Goal: Register for event/course

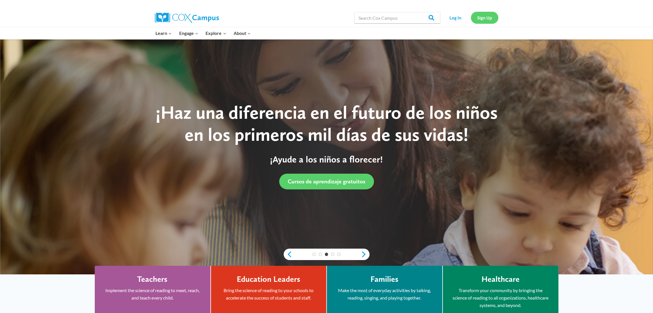
click at [488, 12] on link "Sign Up" at bounding box center [484, 18] width 27 height 12
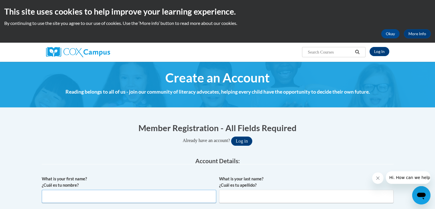
click at [148, 198] on input "What is your first name? ¿Cuál es tu nombre?" at bounding box center [129, 196] width 175 height 13
type input "Nastasious"
type input "a"
type input "Arnold"
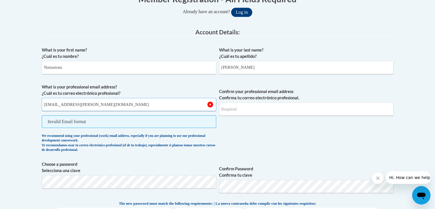
type input "stasi.arnold@aol.com"
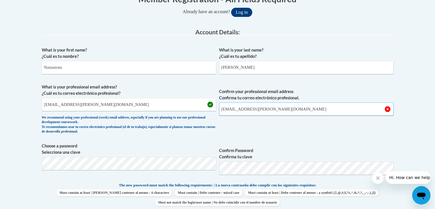
type input "stasi.arnold@aol.com"
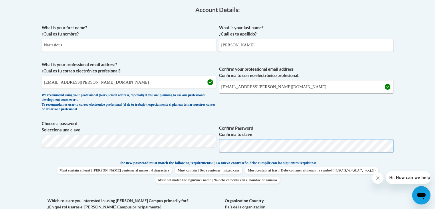
scroll to position [151, 0]
click at [363, 164] on p "The new password must match the following requirements: | La nueva contraseña d…" at bounding box center [218, 163] width 352 height 7
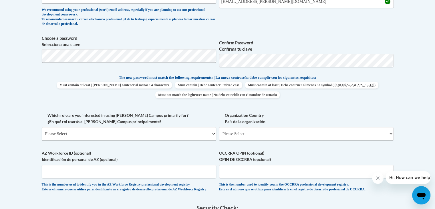
scroll to position [244, 0]
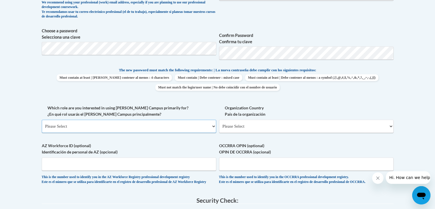
click at [210, 127] on select "Please Select College/University | Colegio/Universidad Community/Nonprofit Part…" at bounding box center [129, 126] width 175 height 13
select select "fbf2d438-af2f-41f8-98f1-81c410e29de3"
click at [42, 120] on select "Please Select College/University | Colegio/Universidad Community/Nonprofit Part…" at bounding box center [129, 126] width 175 height 13
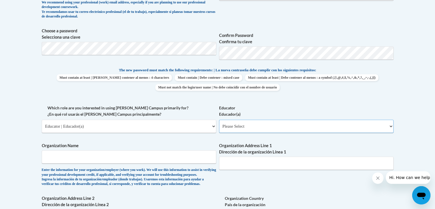
click at [295, 129] on select "Please Select Early Learning/Daycare Teacher/Family Home Care Provider | Maestr…" at bounding box center [306, 126] width 175 height 13
select select "5e2af403-4f2c-4e49-a02f-103e55d7b75b"
click at [219, 120] on select "Please Select Early Learning/Daycare Teacher/Family Home Care Provider | Maestr…" at bounding box center [306, 126] width 175 height 13
click at [205, 151] on input "Organization Name" at bounding box center [129, 156] width 175 height 13
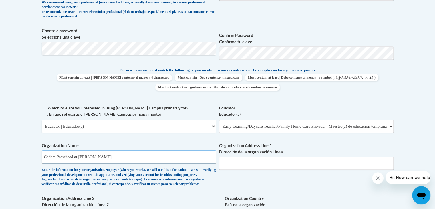
type input "Cedars Preschool at REx"
click at [320, 183] on div "What is your first name? ¿Cuál es tu nombre? Nastasious What is your last name?…" at bounding box center [218, 104] width 352 height 351
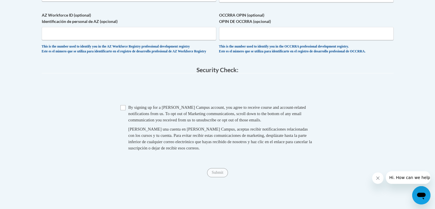
scroll to position [467, 0]
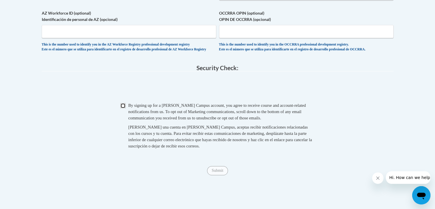
click at [125, 108] on input "Checkbox" at bounding box center [122, 105] width 5 height 5
checkbox input "true"
click at [219, 175] on input "Submit" at bounding box center [217, 170] width 21 height 9
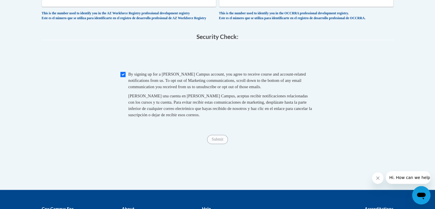
scroll to position [497, 0]
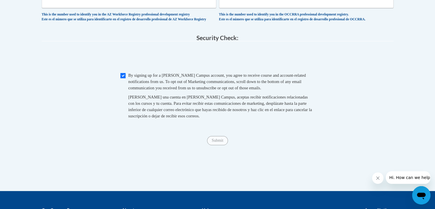
type input "340 wilkerson Rd Rex,GA 30273"
click at [125, 78] on input "Checkbox" at bounding box center [122, 75] width 5 height 5
checkbox input "true"
click at [218, 145] on input "Submit" at bounding box center [217, 140] width 21 height 9
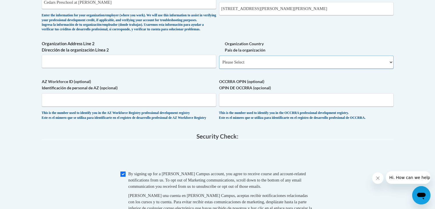
scroll to position [397, 0]
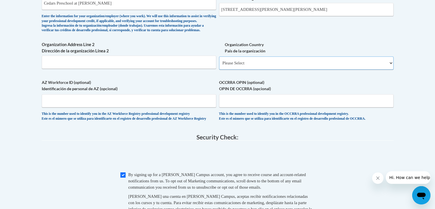
click at [340, 70] on select "Please Select United States | Estados Unidos Outside of the United States | Fue…" at bounding box center [306, 62] width 175 height 13
select select "ad49bcad-a171-4b2e-b99c-48b446064914"
click at [219, 66] on select "Please Select United States | Estados Unidos Outside of the United States | Fue…" at bounding box center [306, 62] width 175 height 13
select select
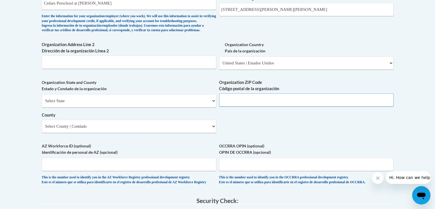
click at [328, 106] on input "Organization ZIP Code Código postal de la organización" at bounding box center [306, 99] width 175 height 13
type input "30273"
click at [190, 107] on select "Select State Alabama Alaska Arizona Arkansas California Colorado Connecticut De…" at bounding box center [129, 100] width 175 height 13
select select "Georgia"
click at [42, 103] on select "Select State Alabama Alaska Arizona Arkansas California Colorado Connecticut De…" at bounding box center [129, 100] width 175 height 13
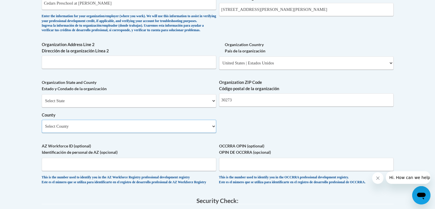
click at [169, 133] on select "Select County Appling Atkinson Bacon Baker Baldwin Banks Barrow Bartow Ben Hill…" at bounding box center [129, 126] width 175 height 13
select select "Clayton"
click at [42, 129] on select "Select County Appling Atkinson Bacon Baker Baldwin Banks Barrow Bartow Ben Hill…" at bounding box center [129, 126] width 175 height 13
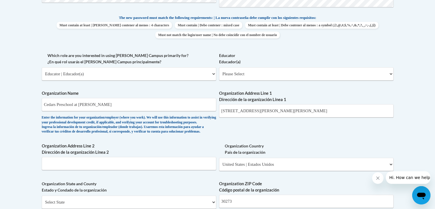
scroll to position [295, 0]
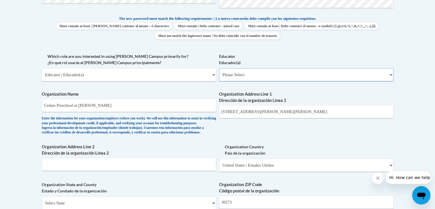
click at [325, 71] on select "Please Select Early Learning/Daycare Teacher/Family Home Care Provider | Maestr…" at bounding box center [306, 74] width 175 height 13
select select "5e2af403-4f2c-4e49-a02f-103e55d7b75b"
click at [219, 68] on select "Please Select Early Learning/Daycare Teacher/Family Home Care Provider | Maestr…" at bounding box center [306, 74] width 175 height 13
select select "null"
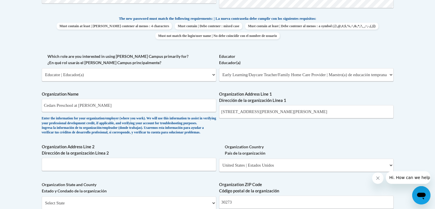
click at [424, 86] on body "This site uses cookies to help improve your learning experience. By continuing …" at bounding box center [217, 131] width 435 height 852
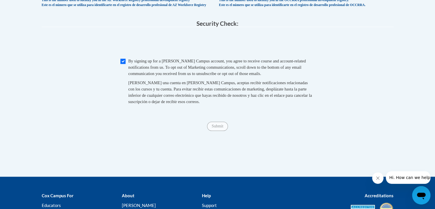
scroll to position [585, 0]
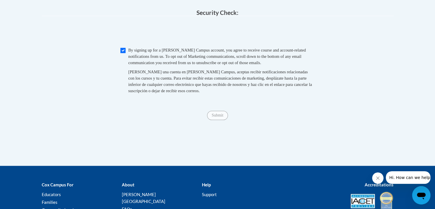
click at [121, 68] on span "Checkbox By signing up for a Cox Campus account, you agree to receive course an…" at bounding box center [217, 73] width 195 height 53
click at [121, 53] on input "Checkbox" at bounding box center [122, 50] width 5 height 5
checkbox input "true"
click at [217, 120] on input "Submit" at bounding box center [217, 115] width 21 height 9
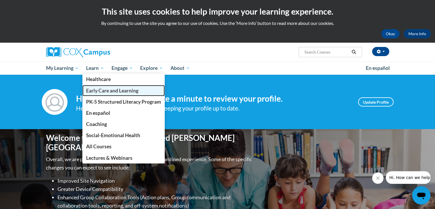
click at [103, 94] on link "Early Care and Learning" at bounding box center [123, 90] width 82 height 11
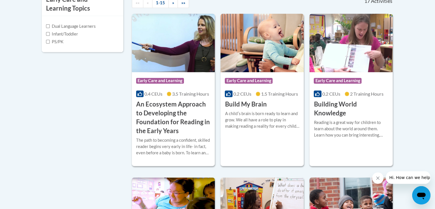
scroll to position [215, 0]
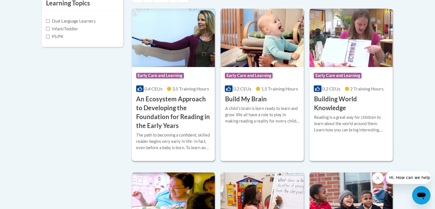
click at [165, 74] on span "Early Care and Learning" at bounding box center [160, 76] width 48 height 6
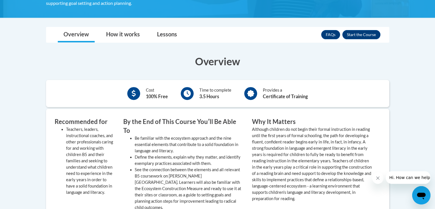
scroll to position [185, 0]
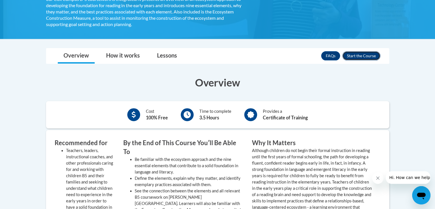
click at [362, 57] on button "Enroll" at bounding box center [361, 55] width 38 height 9
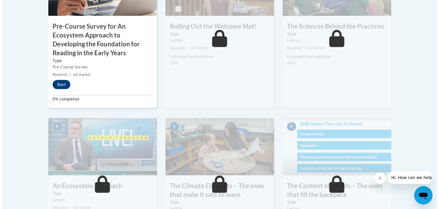
scroll to position [248, 0]
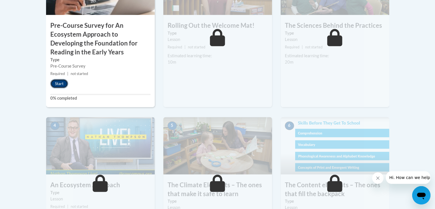
click at [61, 82] on button "Start" at bounding box center [59, 83] width 18 height 9
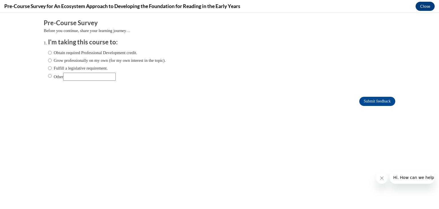
scroll to position [0, 0]
click at [74, 53] on label "Obtain required Professional Development credit." at bounding box center [92, 52] width 89 height 6
click at [52, 53] on input "Obtain required Professional Development credit." at bounding box center [50, 52] width 4 height 6
radio input "true"
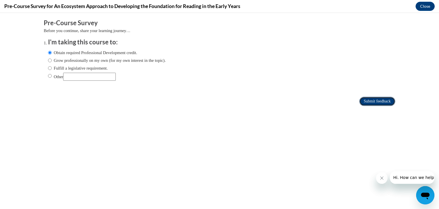
click at [373, 100] on input "Submit feedback" at bounding box center [378, 101] width 36 height 9
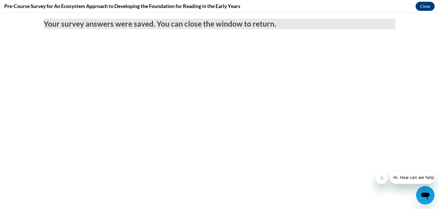
click at [379, 179] on button "Close message from company" at bounding box center [381, 177] width 11 height 11
click at [383, 181] on button "Close message from company" at bounding box center [381, 177] width 11 height 11
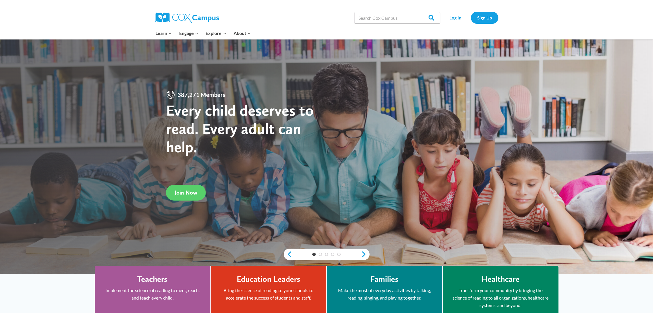
click at [455, 19] on link "Log In" at bounding box center [455, 18] width 25 height 12
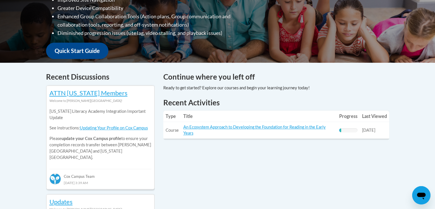
scroll to position [191, 0]
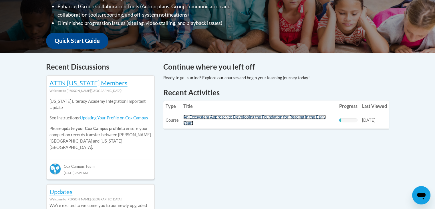
click at [248, 118] on link "An Ecosystem Approach to Developing the Foundation for Reading in the Early Yea…" at bounding box center [254, 119] width 142 height 11
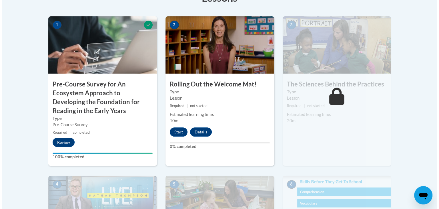
scroll to position [162, 0]
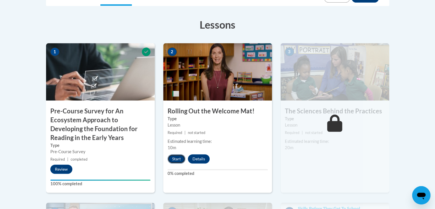
click at [179, 156] on button "Start" at bounding box center [177, 158] width 18 height 9
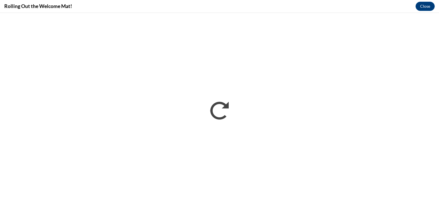
scroll to position [0, 0]
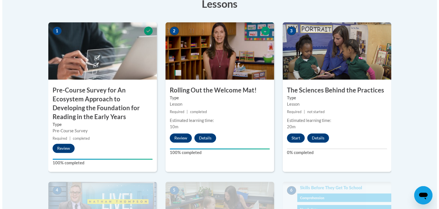
scroll to position [177, 0]
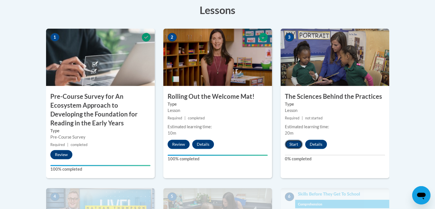
click at [292, 147] on button "Start" at bounding box center [294, 144] width 18 height 9
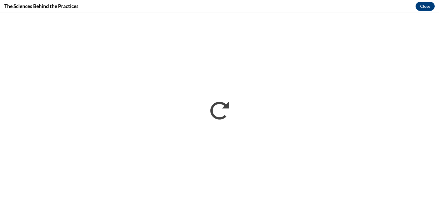
scroll to position [0, 0]
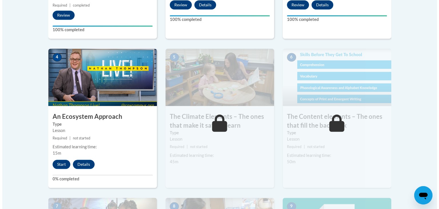
scroll to position [336, 0]
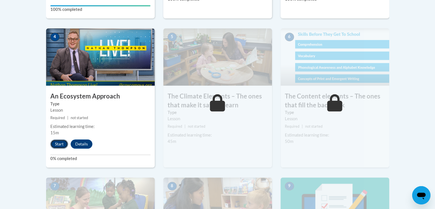
click at [59, 142] on button "Start" at bounding box center [59, 143] width 18 height 9
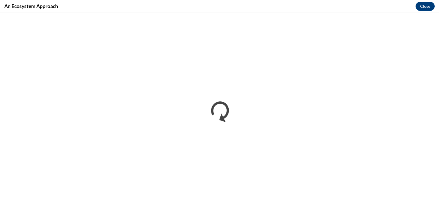
scroll to position [0, 0]
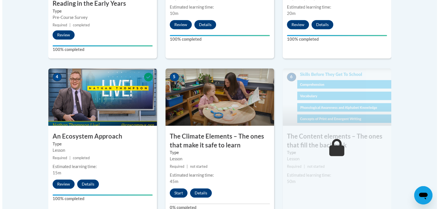
scroll to position [309, 0]
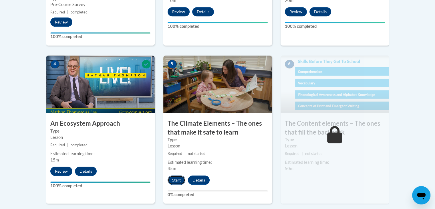
click at [180, 181] on button "Start" at bounding box center [177, 179] width 18 height 9
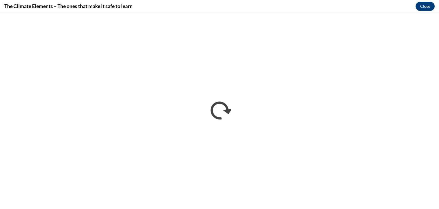
scroll to position [0, 0]
